Goal: Task Accomplishment & Management: Manage account settings

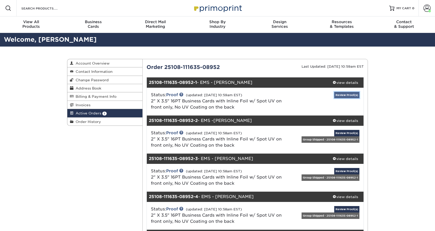
click at [343, 96] on link "Review Proof(s)" at bounding box center [346, 95] width 25 height 6
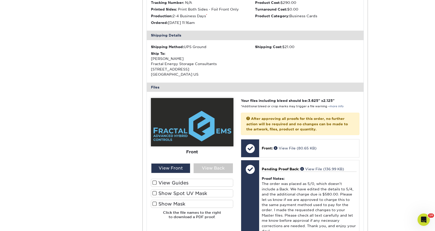
scroll to position [180, 0]
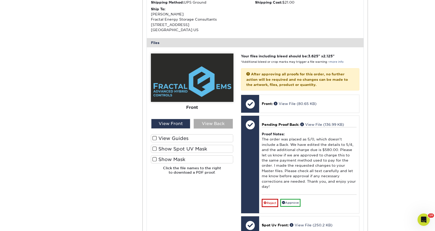
click at [217, 122] on div "View Back" at bounding box center [212, 124] width 39 height 10
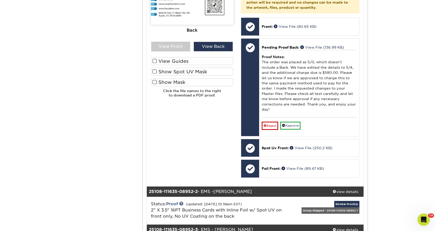
scroll to position [206, 0]
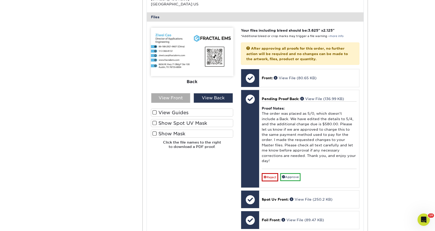
click at [170, 99] on div "View Front" at bounding box center [170, 98] width 39 height 10
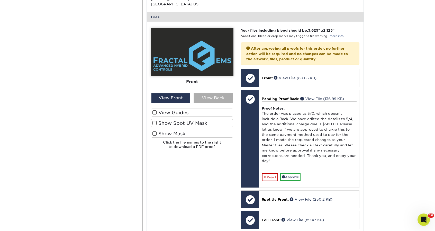
click at [205, 98] on div "View Back" at bounding box center [212, 98] width 39 height 10
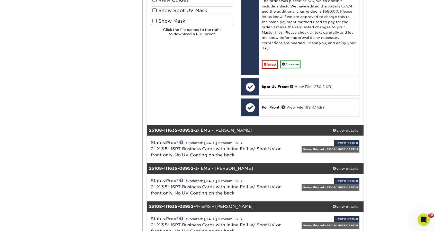
scroll to position [360, 0]
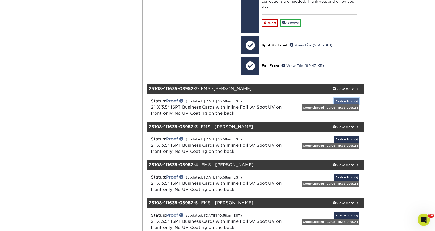
click at [350, 98] on link "Review Proof(s)" at bounding box center [346, 101] width 25 height 6
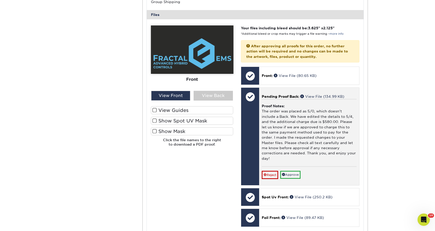
scroll to position [565, 0]
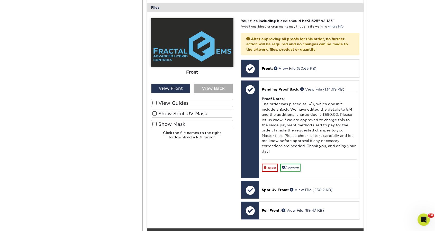
click at [207, 84] on div "View Back" at bounding box center [212, 89] width 39 height 10
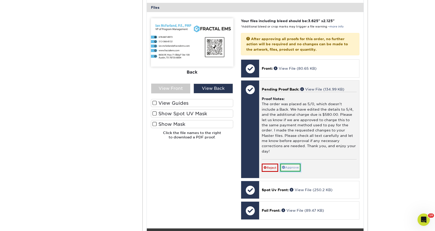
click at [291, 163] on link "Approve" at bounding box center [290, 167] width 20 height 8
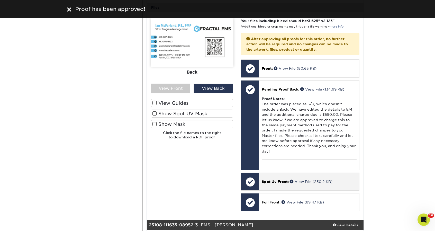
click at [320, 179] on p "Spot Uv Front: View File (250.2 KB)" at bounding box center [309, 181] width 95 height 5
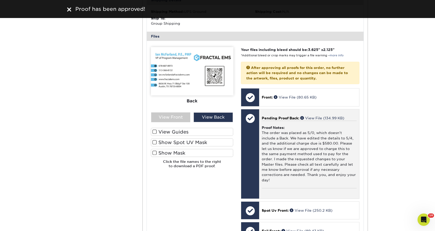
scroll to position [540, 0]
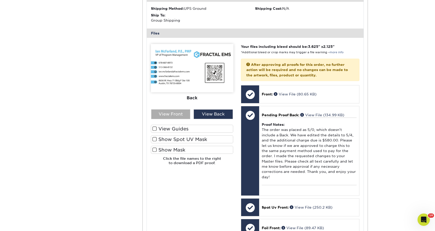
click at [173, 110] on div "View Front" at bounding box center [170, 114] width 39 height 10
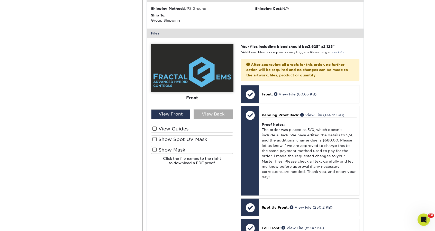
click at [217, 109] on div "View Back" at bounding box center [212, 114] width 39 height 10
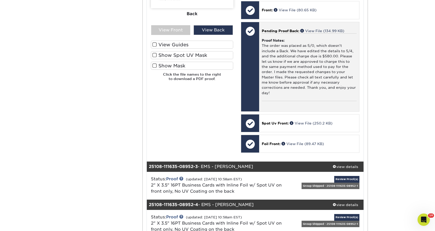
scroll to position [642, 0]
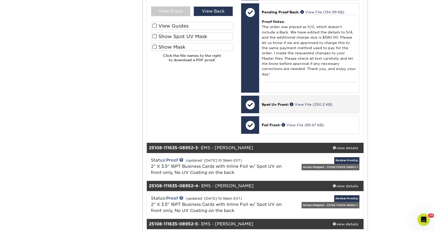
click at [321, 102] on p "Spot Uv Front: View File (250.2 KB)" at bounding box center [309, 104] width 95 height 5
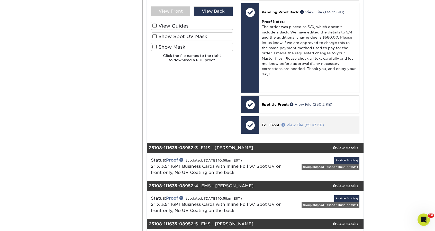
click at [305, 123] on link "View File (89.47 KB)" at bounding box center [302, 125] width 42 height 4
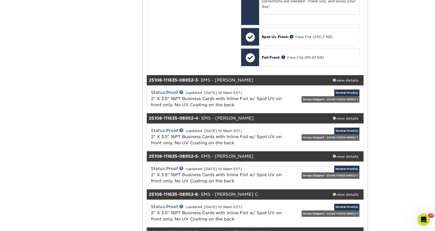
scroll to position [719, 0]
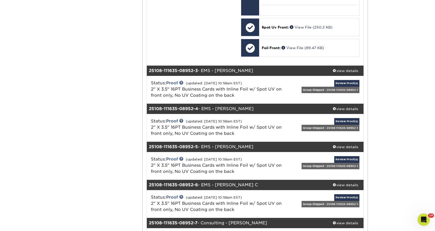
click at [242, 114] on div "Status: Proof (updated: [DATE] 10:58am EST) 2" X 3.5" 16PT Business Cards with …" at bounding box center [255, 128] width 225 height 28
click at [344, 118] on link "Review Proof(s)" at bounding box center [346, 121] width 25 height 6
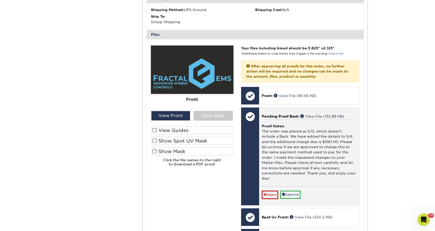
scroll to position [925, 0]
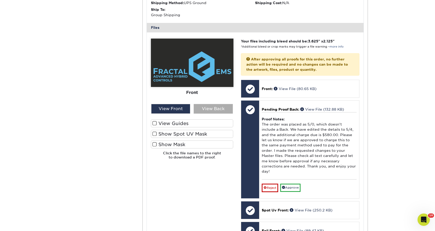
click at [214, 104] on div "View Back" at bounding box center [212, 109] width 39 height 10
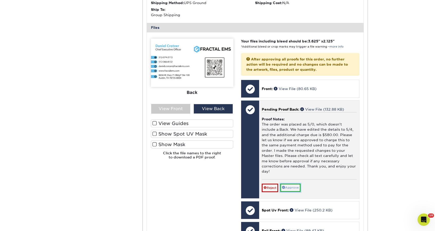
click at [295, 183] on link "Approve" at bounding box center [290, 187] width 20 height 8
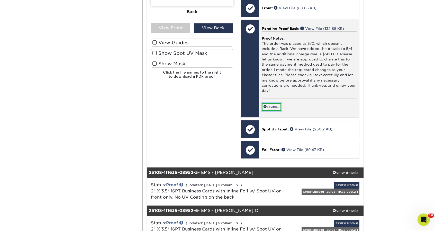
scroll to position [1028, 0]
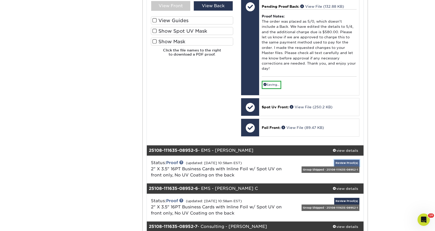
click at [344, 160] on link "Review Proof(s)" at bounding box center [346, 163] width 25 height 6
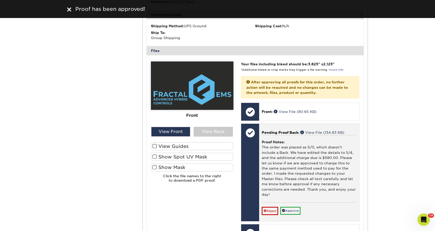
scroll to position [1259, 0]
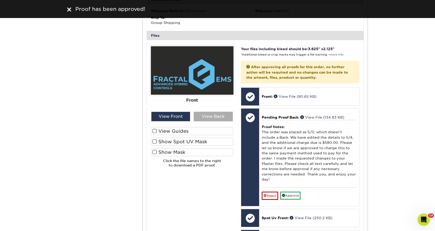
click at [209, 112] on div "View Back" at bounding box center [212, 117] width 39 height 10
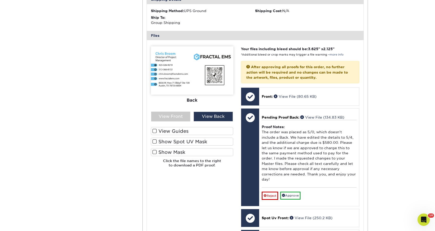
click at [153, 128] on span at bounding box center [154, 130] width 4 height 5
click at [0, 0] on input "View Guides" at bounding box center [0, 0] width 0 height 0
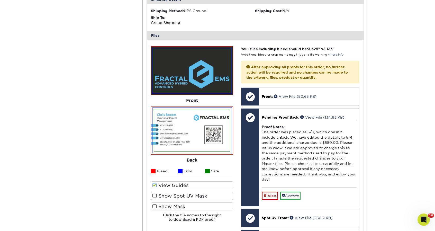
click at [156, 183] on span at bounding box center [154, 185] width 4 height 5
click at [0, 0] on input "View Guides" at bounding box center [0, 0] width 0 height 0
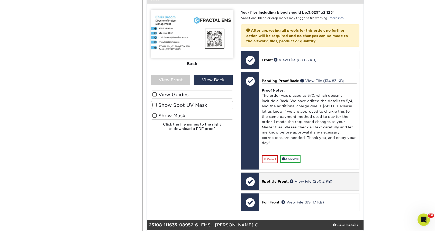
scroll to position [1310, 0]
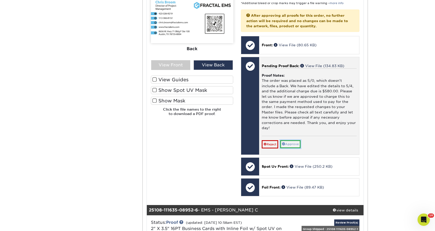
click at [295, 140] on link "Approve" at bounding box center [290, 144] width 20 height 8
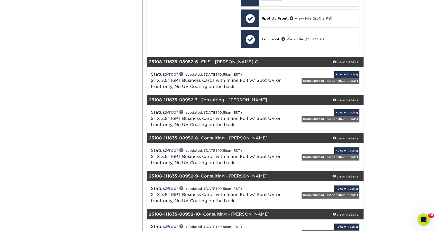
scroll to position [1465, 0]
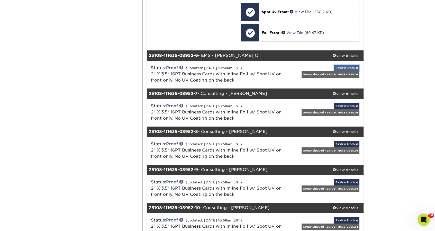
click at [354, 65] on link "Review Proof(s)" at bounding box center [346, 68] width 25 height 6
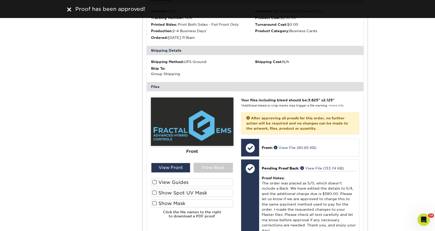
scroll to position [1567, 0]
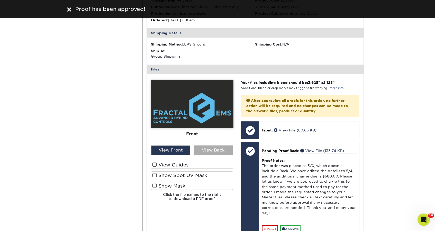
click at [199, 145] on div "View Back" at bounding box center [212, 150] width 39 height 10
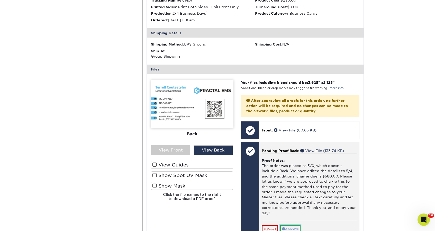
click at [292, 225] on link "Approve" at bounding box center [290, 229] width 20 height 8
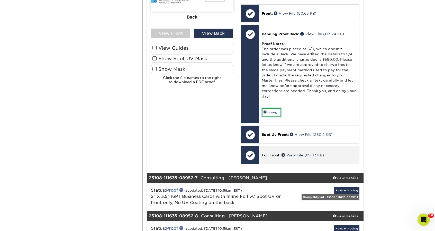
scroll to position [1747, 0]
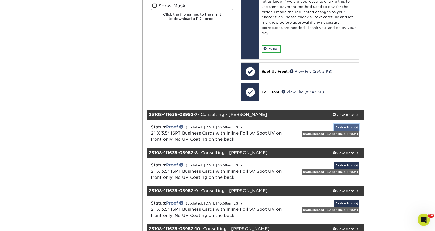
click at [344, 124] on link "Review Proof(s)" at bounding box center [346, 127] width 25 height 6
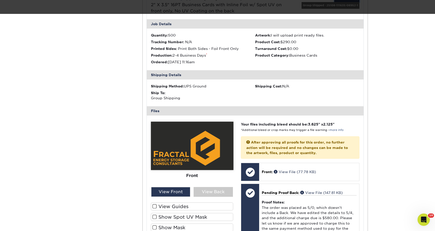
scroll to position [1868, 0]
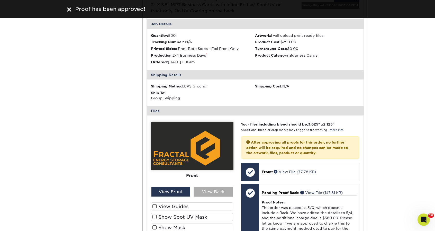
click at [213, 187] on div "View Back" at bounding box center [212, 192] width 39 height 10
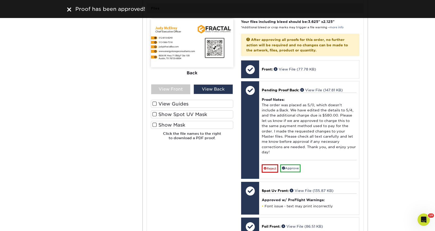
scroll to position [1970, 0]
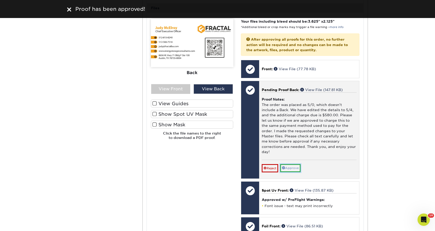
click at [290, 164] on link "Approve" at bounding box center [290, 168] width 20 height 8
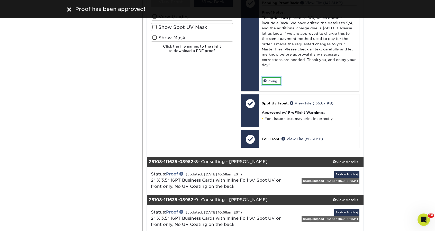
scroll to position [2073, 0]
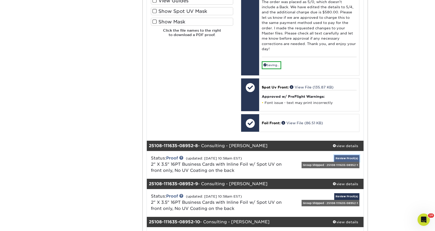
click at [347, 155] on link "Review Proof(s)" at bounding box center [346, 158] width 25 height 6
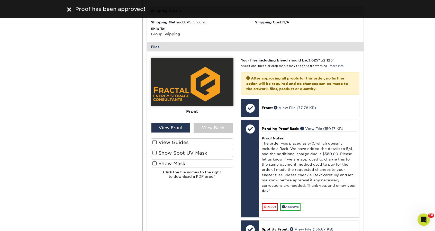
scroll to position [2304, 0]
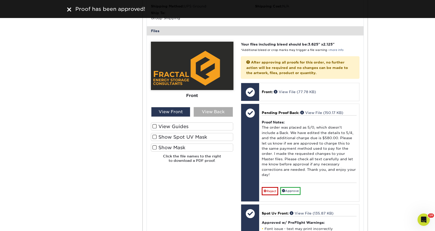
click at [207, 107] on div "View Back" at bounding box center [212, 112] width 39 height 10
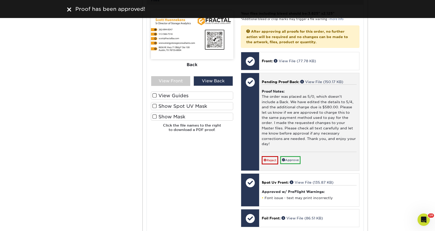
scroll to position [2356, 0]
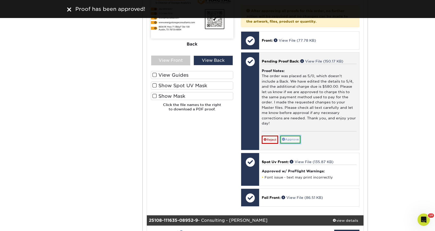
click at [299, 135] on link "Approve" at bounding box center [290, 139] width 20 height 8
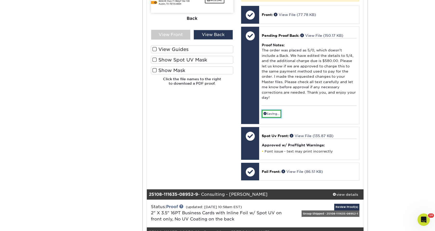
scroll to position [2407, 0]
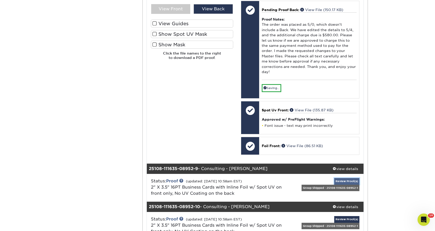
click at [343, 178] on link "Review Proof(s)" at bounding box center [346, 181] width 25 height 6
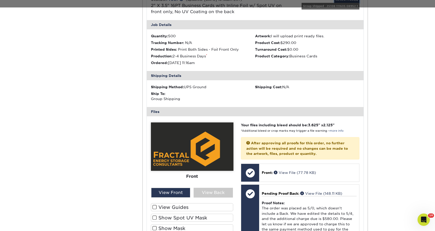
scroll to position [2583, 0]
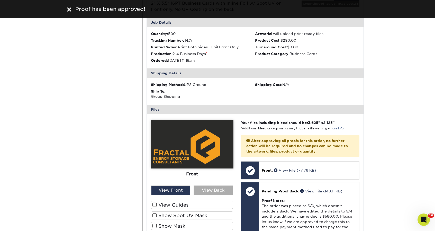
click at [207, 185] on div "View Back" at bounding box center [212, 190] width 39 height 10
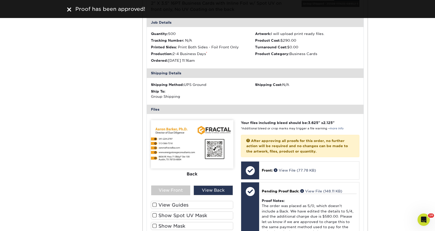
scroll to position [2634, 0]
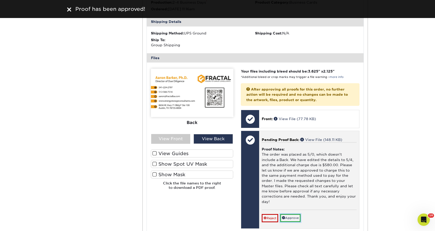
click at [291, 214] on link "Approve" at bounding box center [290, 218] width 20 height 8
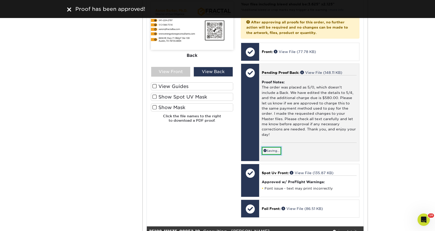
scroll to position [2737, 0]
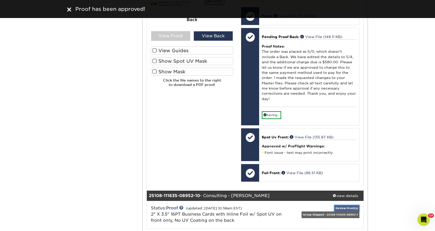
click at [338, 205] on link "Review Proof(s)" at bounding box center [346, 208] width 25 height 6
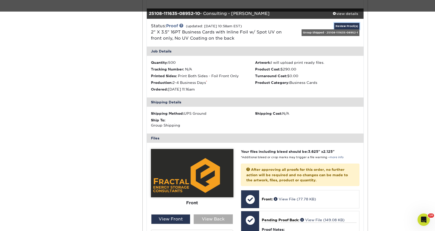
scroll to position [2909, 0]
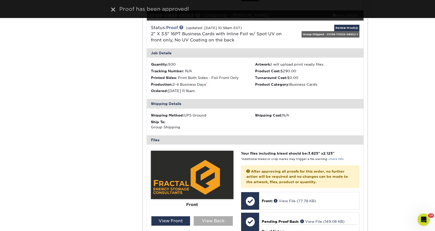
click at [206, 216] on div "View Back" at bounding box center [212, 221] width 39 height 10
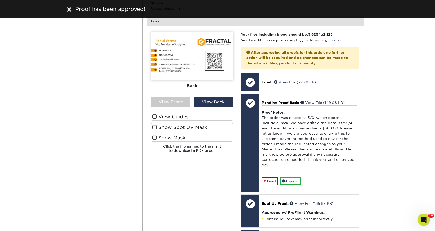
scroll to position [3038, 0]
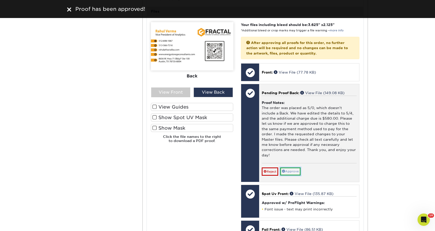
click at [298, 167] on link "Approve" at bounding box center [290, 171] width 20 height 8
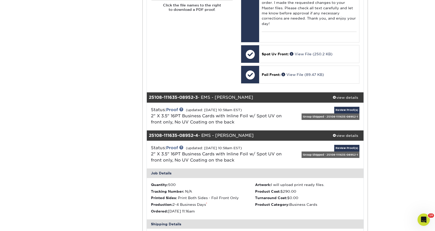
scroll to position [687, 0]
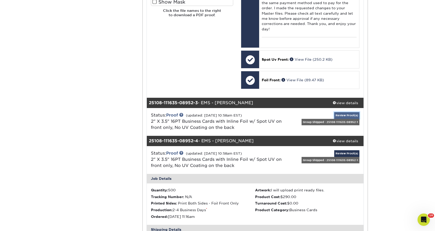
click at [348, 112] on link "Review Proof(s)" at bounding box center [346, 115] width 25 height 6
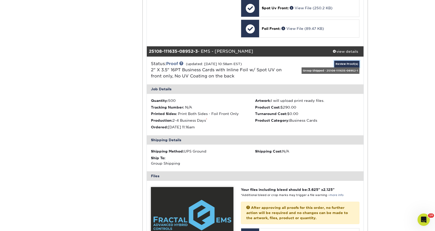
scroll to position [867, 0]
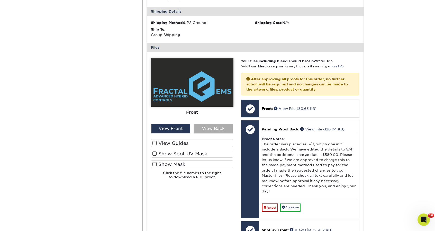
click at [205, 124] on div "View Back" at bounding box center [212, 129] width 39 height 10
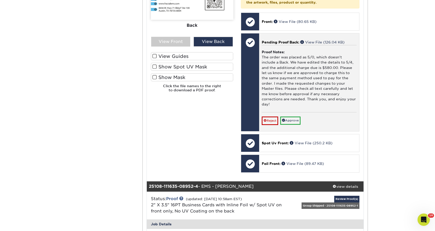
scroll to position [970, 0]
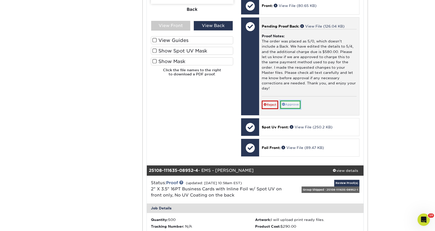
click at [286, 100] on link "Approve" at bounding box center [290, 104] width 20 height 8
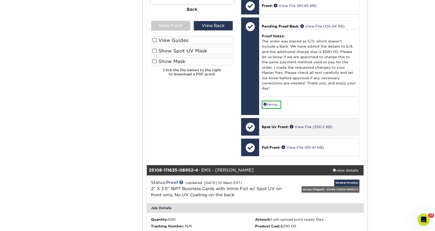
click at [281, 125] on span "Spot Uv Front:" at bounding box center [275, 127] width 27 height 4
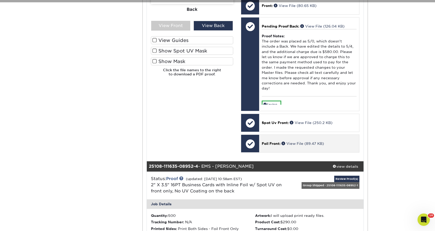
click at [282, 135] on div "Foil Front: View File (89.47 KB)" at bounding box center [309, 143] width 100 height 17
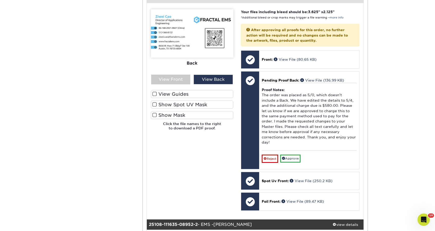
scroll to position [207, 0]
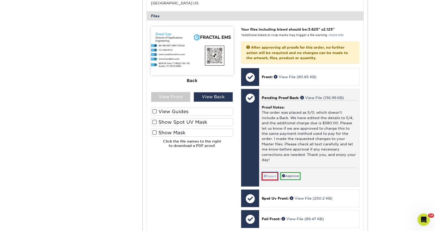
click at [271, 172] on link "Reject" at bounding box center [270, 176] width 16 height 8
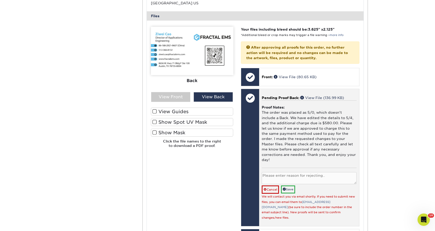
click at [276, 172] on textarea at bounding box center [309, 178] width 95 height 12
paste textarea
paste textarea "[PHONE_NUMBER] ([GEOGRAPHIC_DATA])"
type textarea "Please replace office phone [PHONE_NUMBER] with [PHONE_NUMBER] ([GEOGRAPHIC_DAT…"
click at [295, 185] on link "Save" at bounding box center [288, 189] width 14 height 8
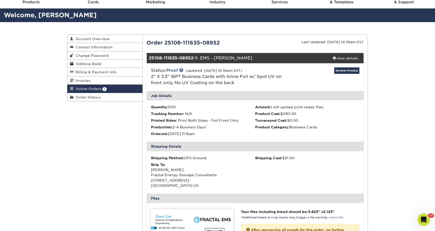
scroll to position [0, 0]
